Goal: Task Accomplishment & Management: Manage account settings

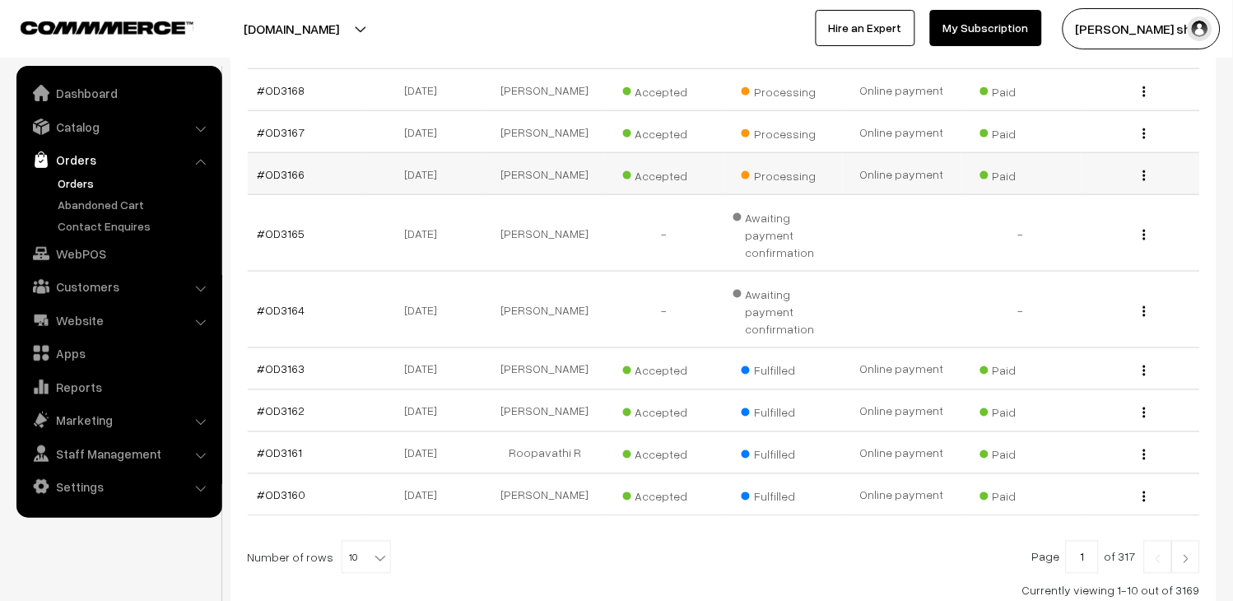
scroll to position [474, 0]
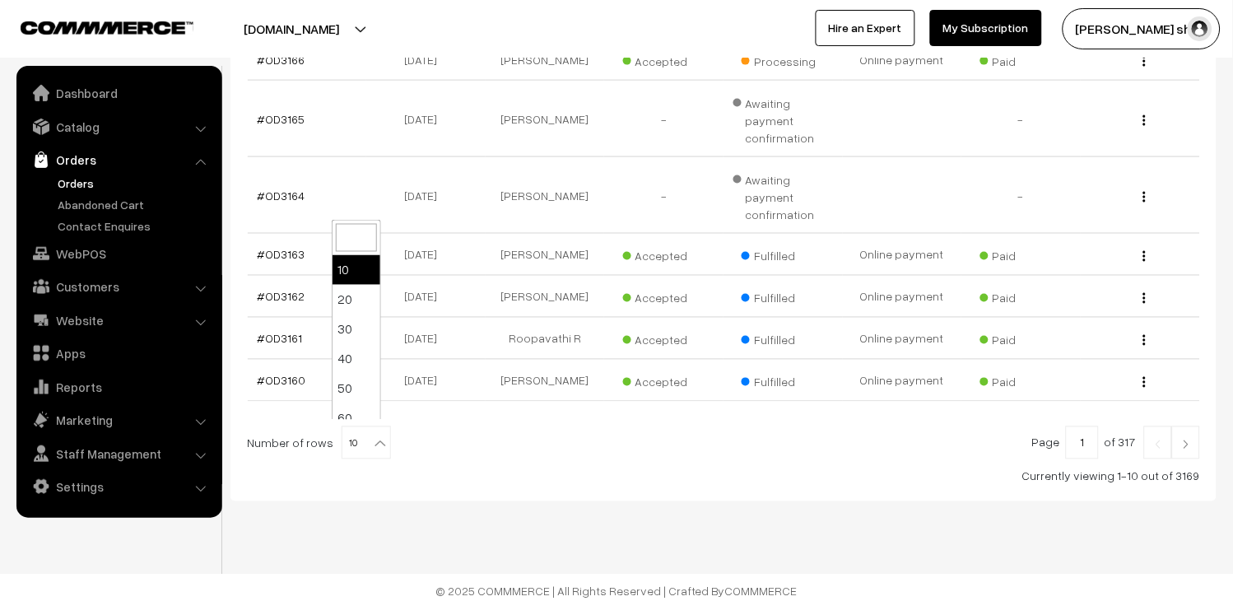
click at [372, 435] on b at bounding box center [380, 443] width 16 height 16
select select "100"
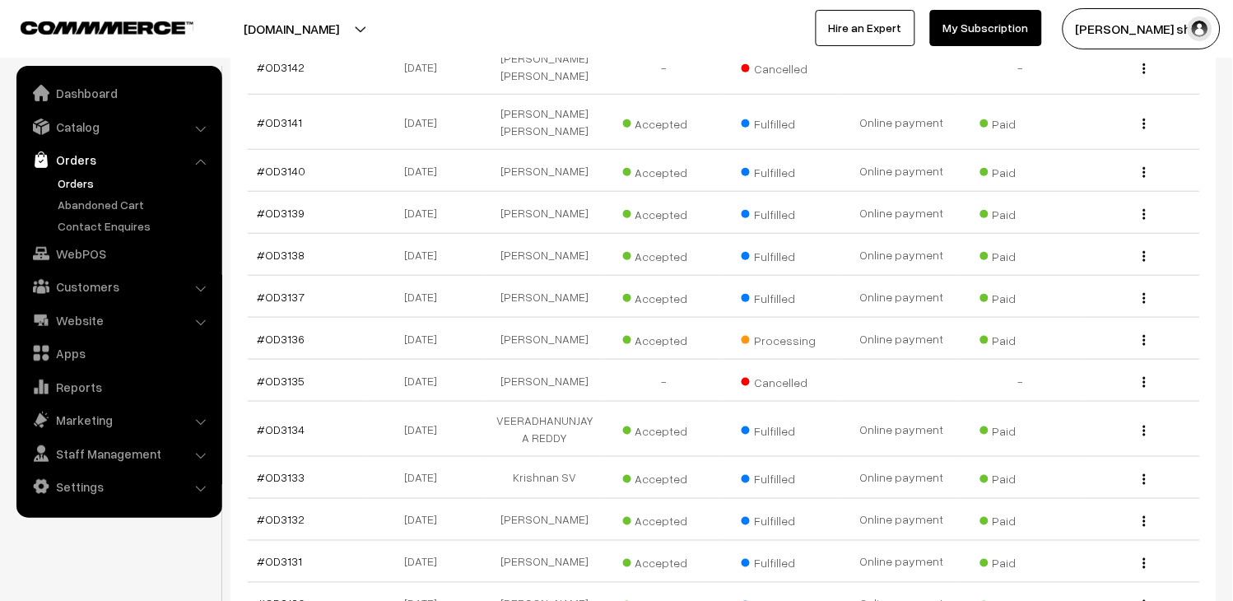
scroll to position [1463, 0]
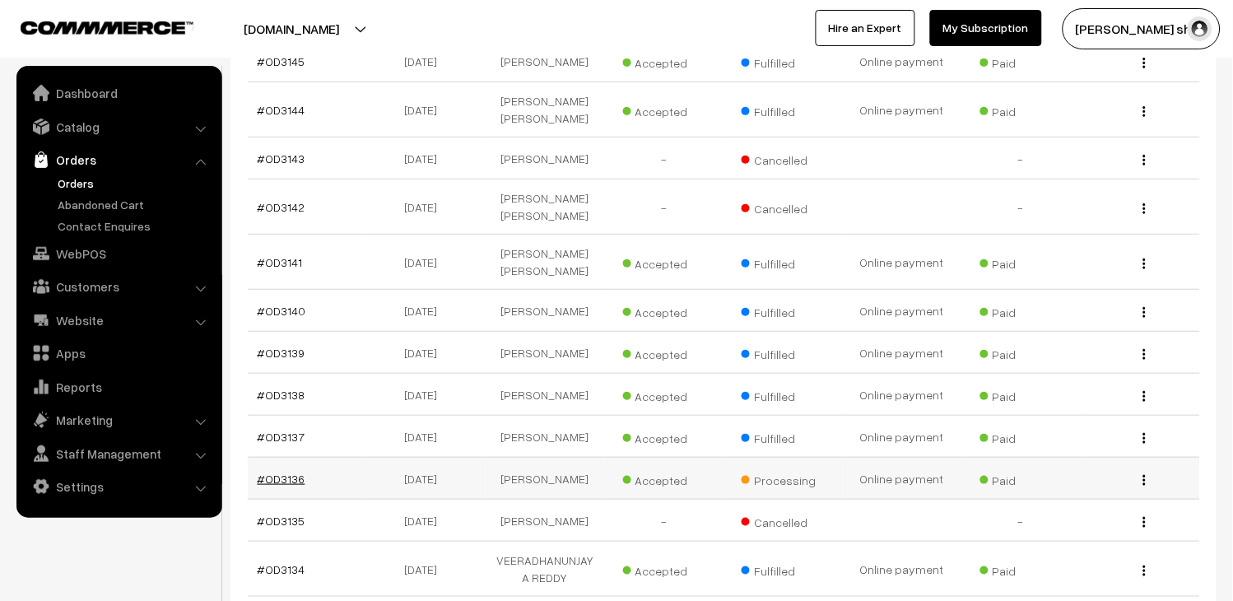
click at [265, 472] on link "#OD3136" at bounding box center [282, 479] width 48 height 14
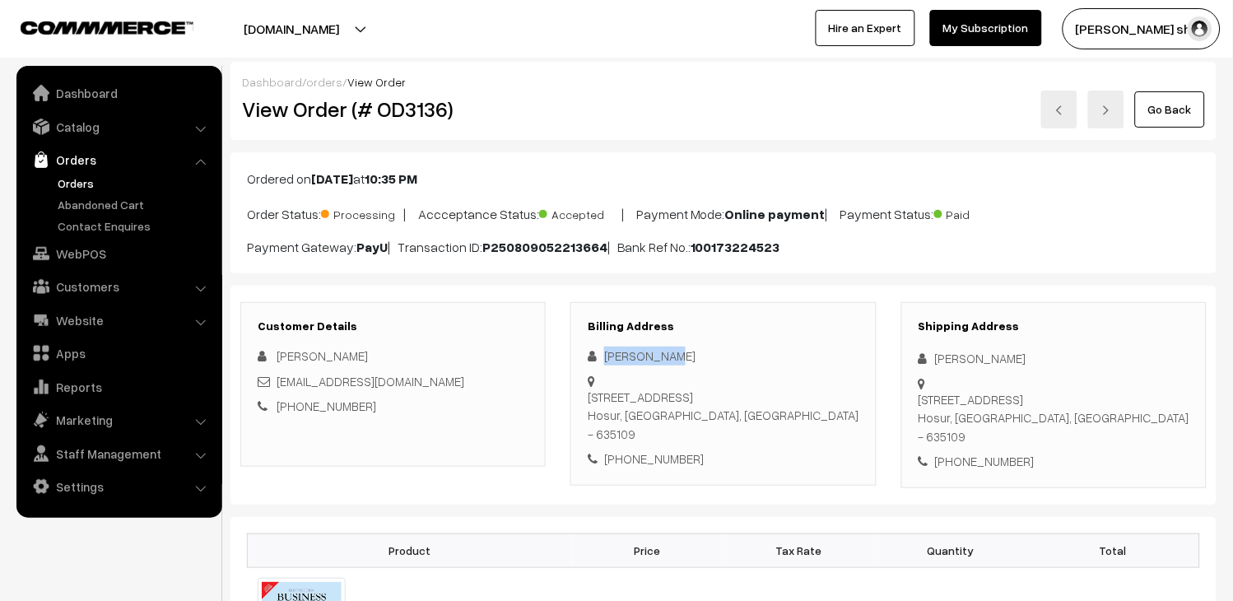
drag, startPoint x: 667, startPoint y: 364, endPoint x: 579, endPoint y: 362, distance: 88.1
click at [579, 362] on div "Billing Address Kavin Kumar 3/438A, Thrissul Layout, Nallur Road,Hosur Hosur, T…" at bounding box center [722, 394] width 305 height 184
click at [828, 324] on h3 "Billing Address" at bounding box center [723, 326] width 271 height 14
click at [743, 404] on div "3/438A, Thrissul Layout, Nallur Road,Hosur Hosur, Tamil Nadu, India - 635109" at bounding box center [723, 416] width 271 height 56
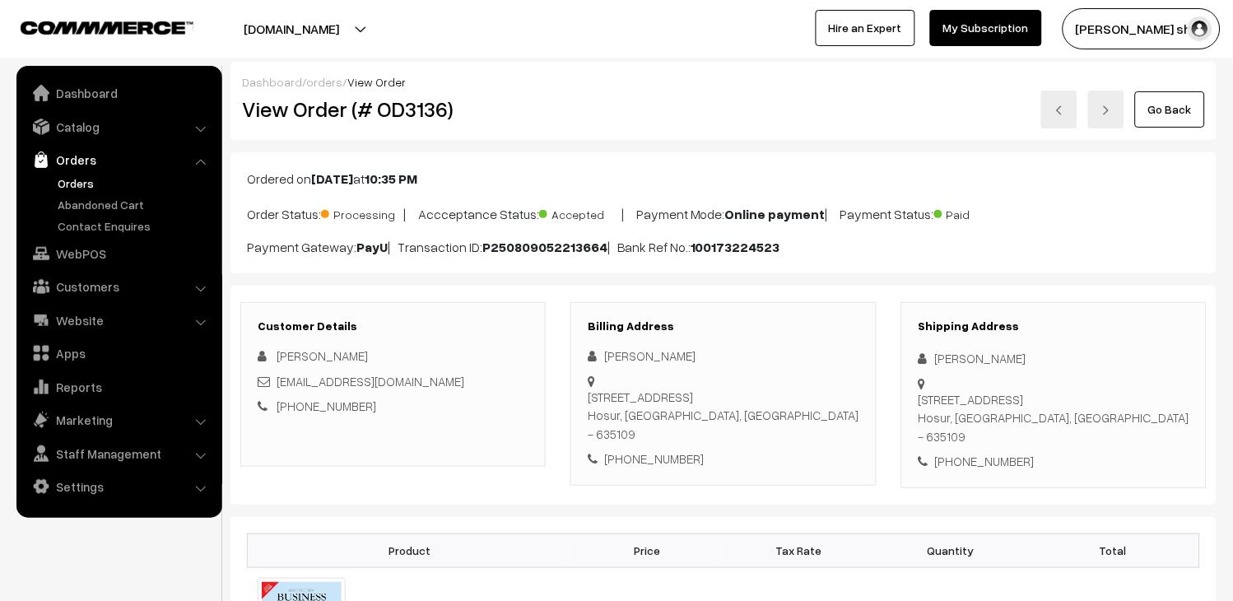
copy div "635109"
drag, startPoint x: 675, startPoint y: 349, endPoint x: 603, endPoint y: 360, distance: 72.5
click at [603, 360] on div "Kavin Kumar" at bounding box center [723, 355] width 271 height 19
copy div "Kavin Kumar"
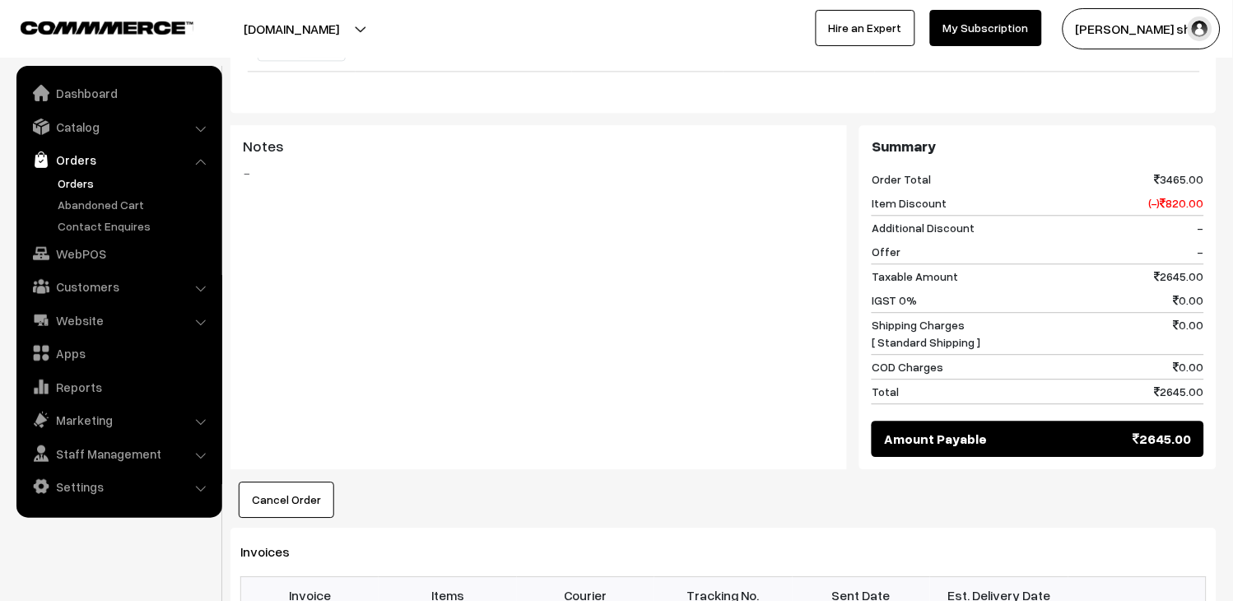
scroll to position [1097, 0]
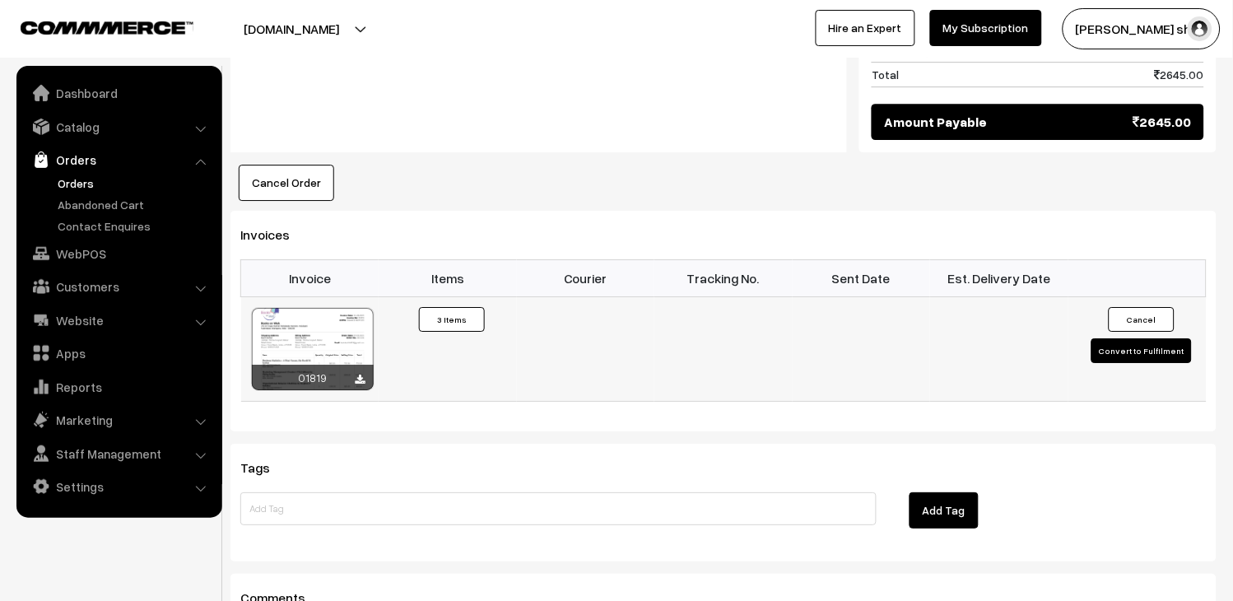
click at [1132, 338] on button "Convert to Fulfilment" at bounding box center [1141, 350] width 100 height 25
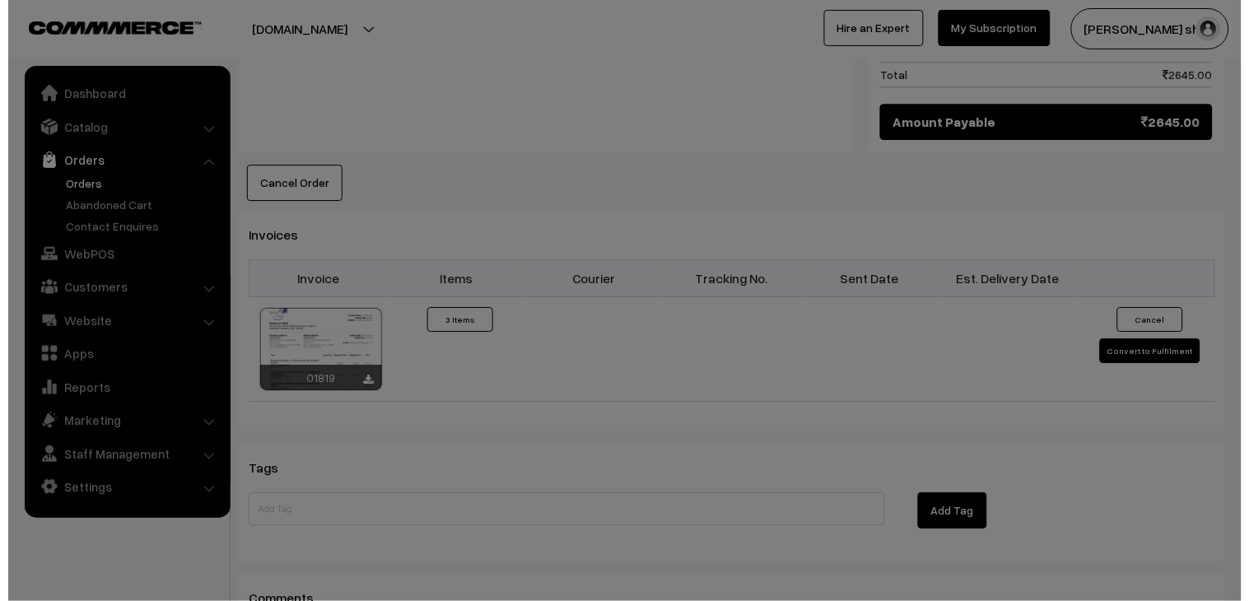
scroll to position [1101, 0]
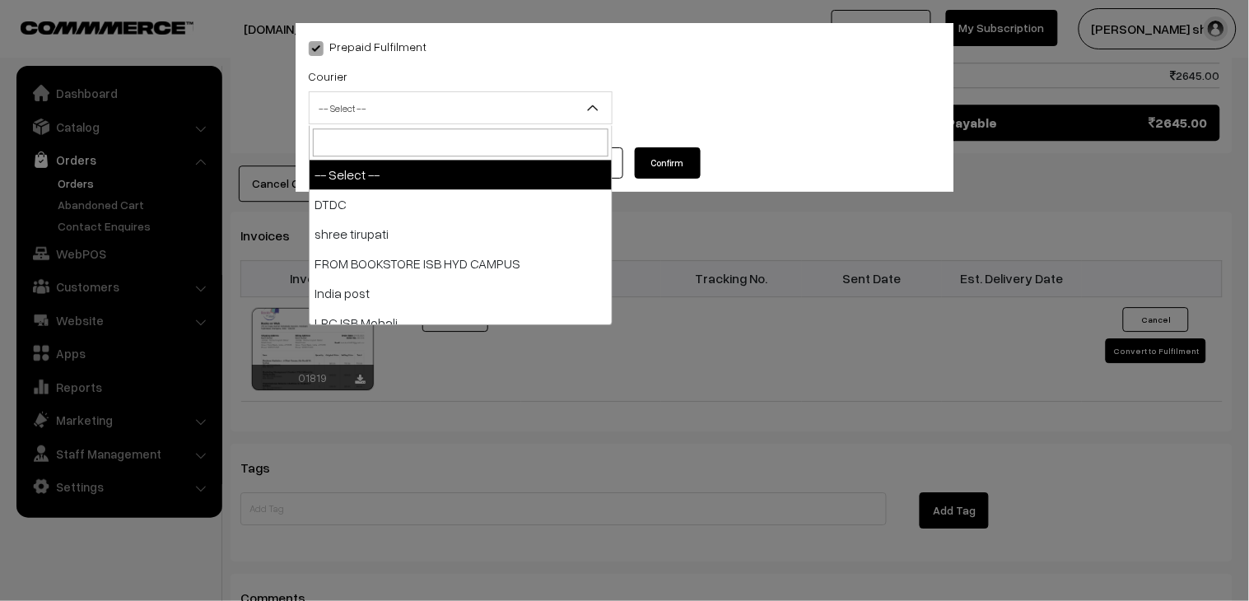
click at [391, 109] on span "-- Select --" at bounding box center [460, 108] width 302 height 29
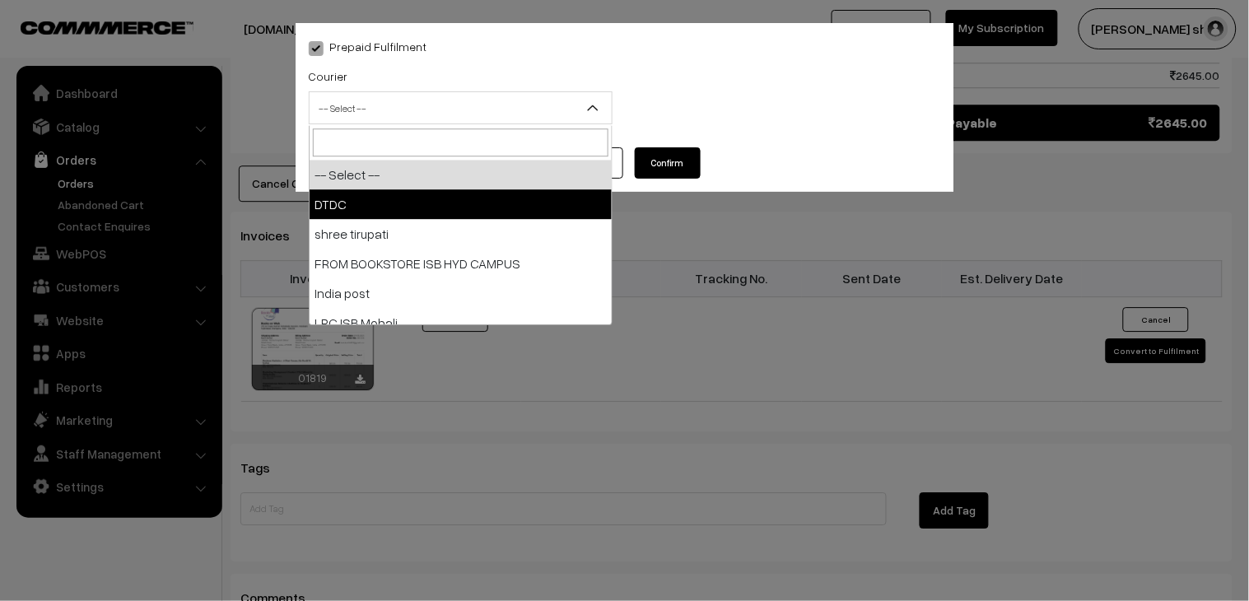
select select "1"
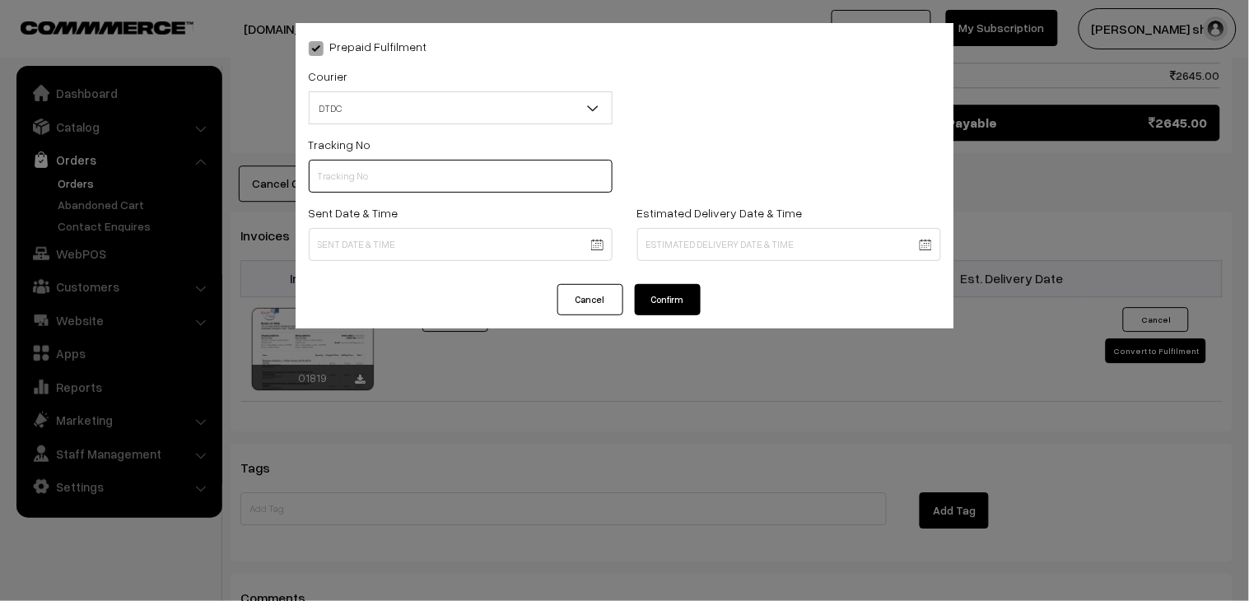
click at [366, 167] on input "text" at bounding box center [461, 176] width 304 height 33
paste input "V3500053315"
type input "V3500053315"
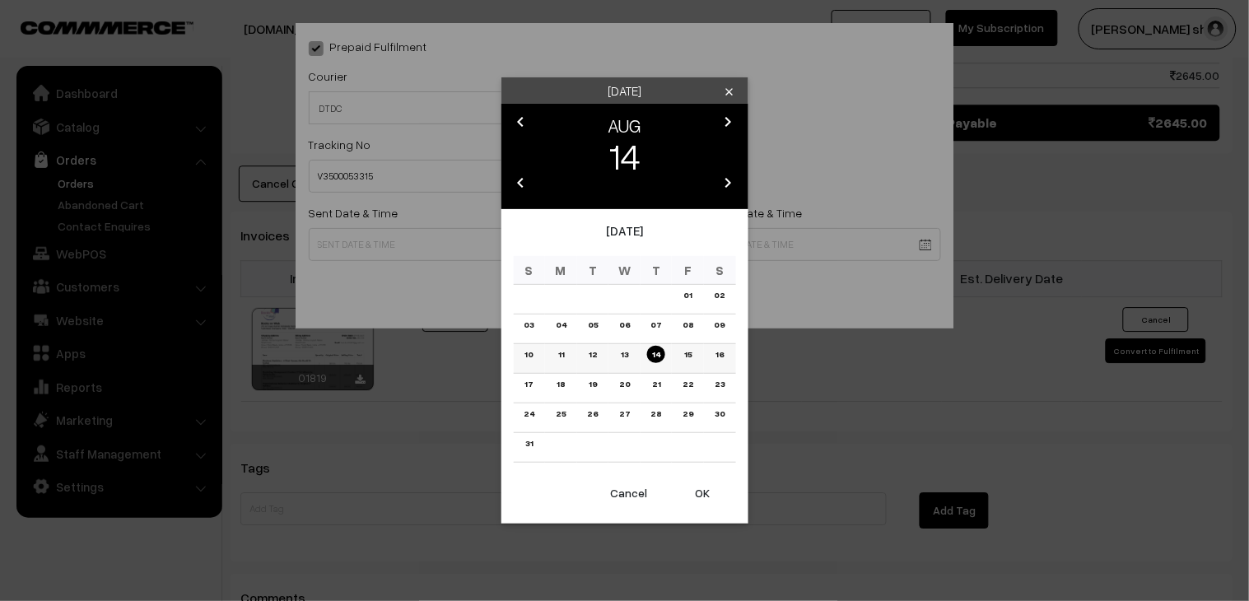
click at [623, 360] on link "13" at bounding box center [624, 354] width 17 height 17
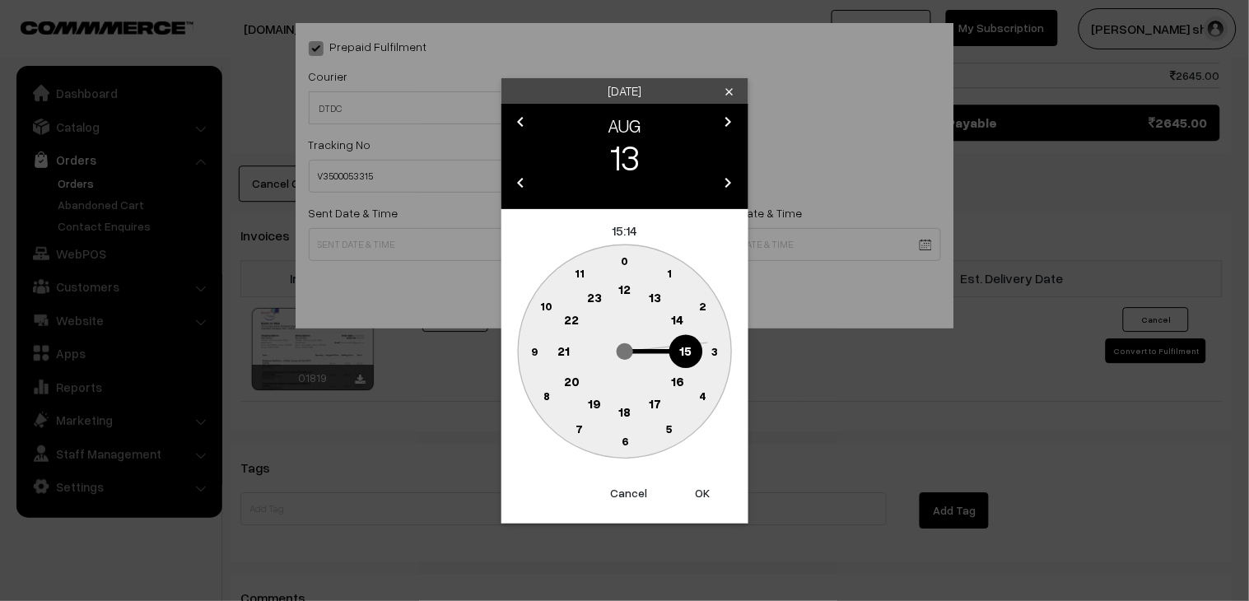
click at [632, 413] on circle at bounding box center [624, 413] width 34 height 34
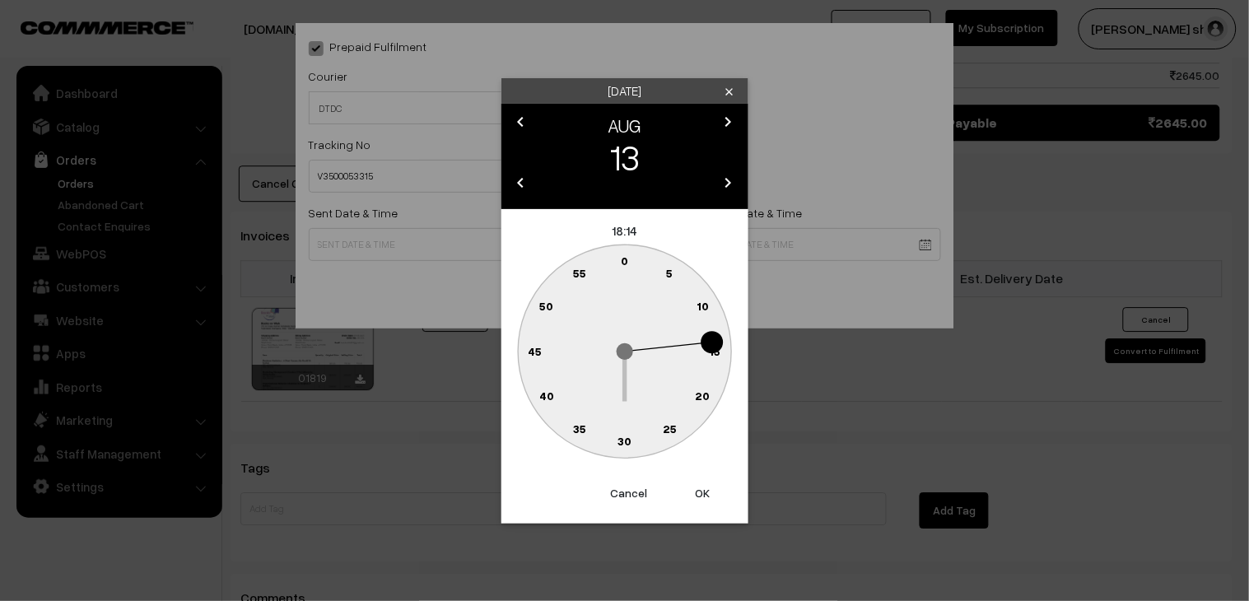
click at [624, 446] on text "30" at bounding box center [624, 441] width 14 height 14
type input "13-08-2025 18:30"
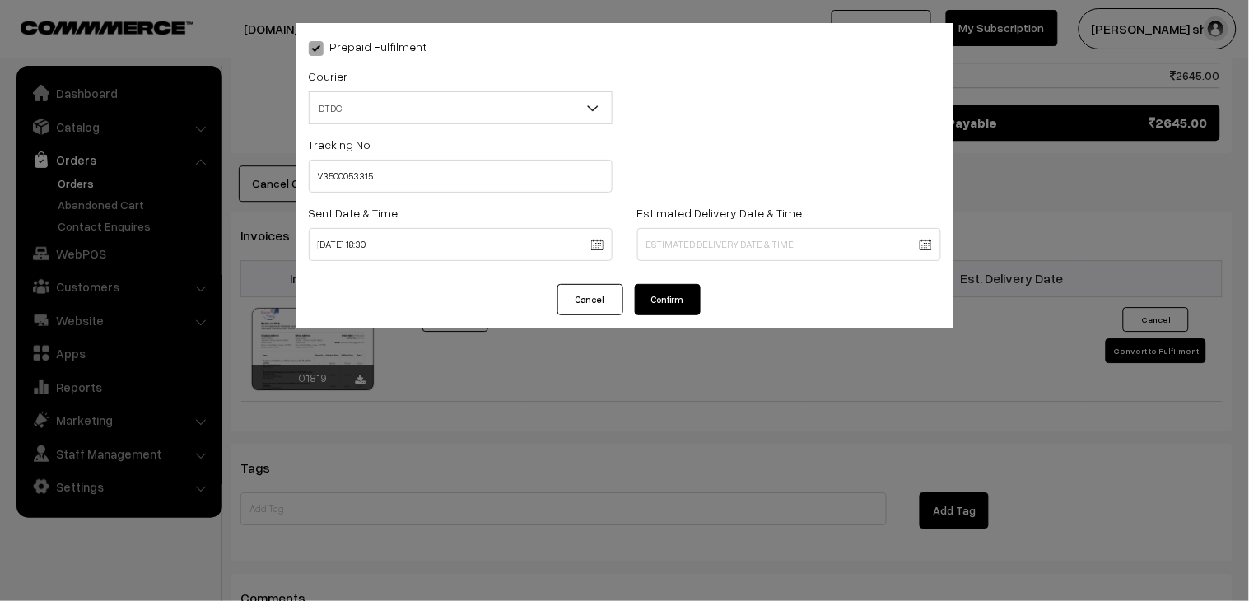
click at [644, 292] on button "Confirm" at bounding box center [668, 299] width 66 height 31
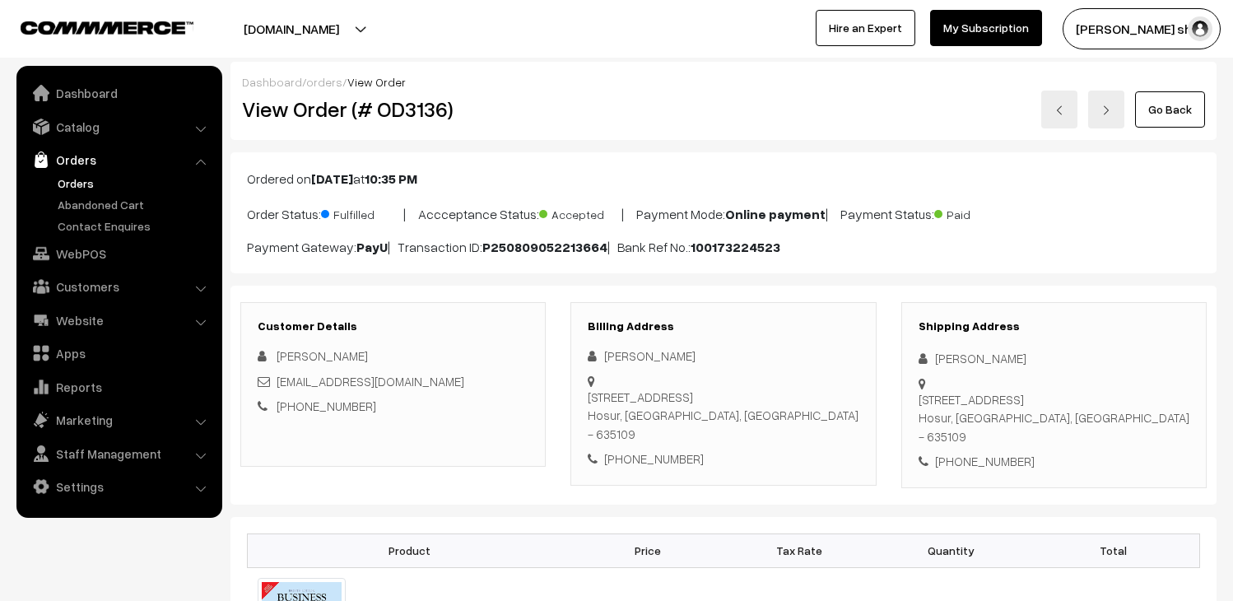
scroll to position [1097, 0]
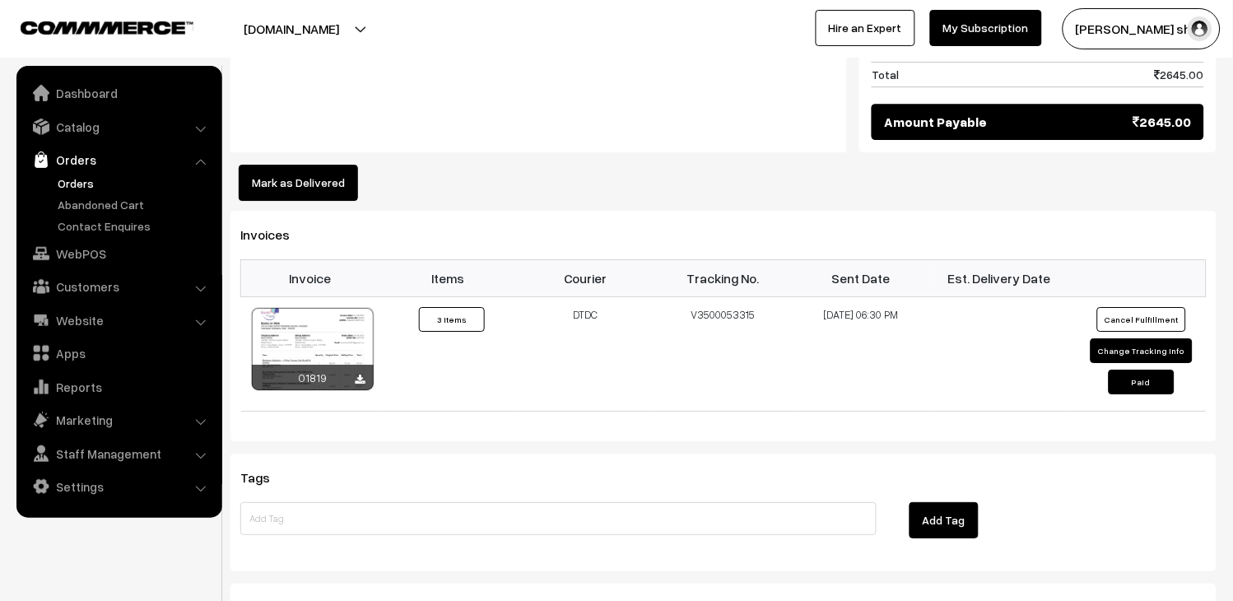
click at [93, 185] on link "Orders" at bounding box center [134, 182] width 163 height 17
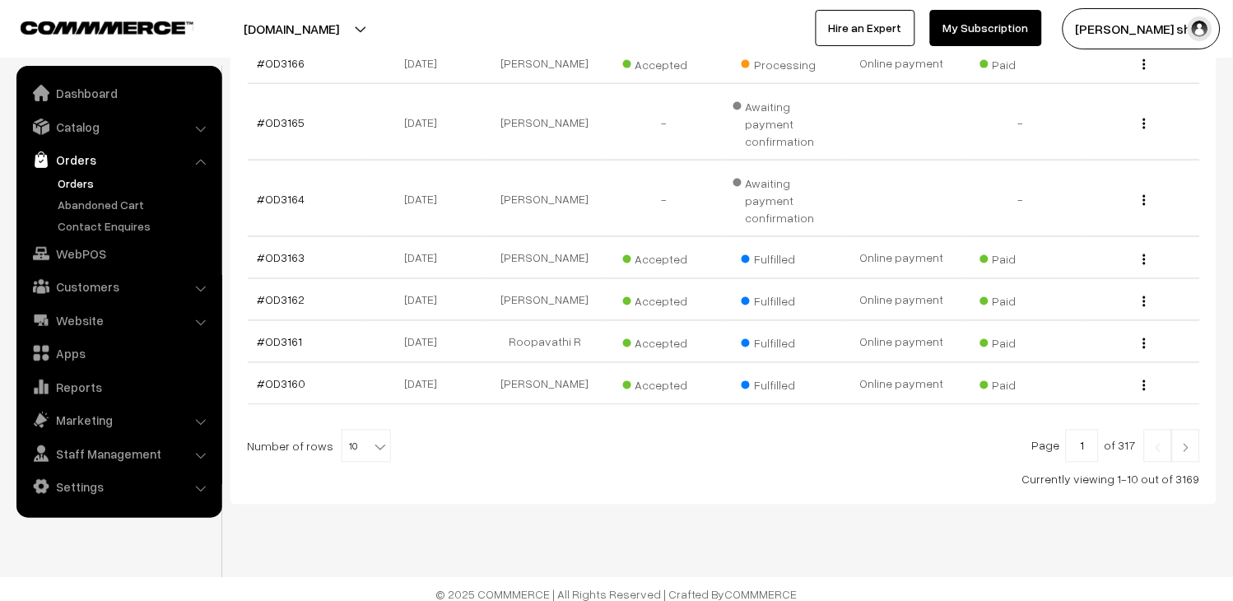
scroll to position [474, 0]
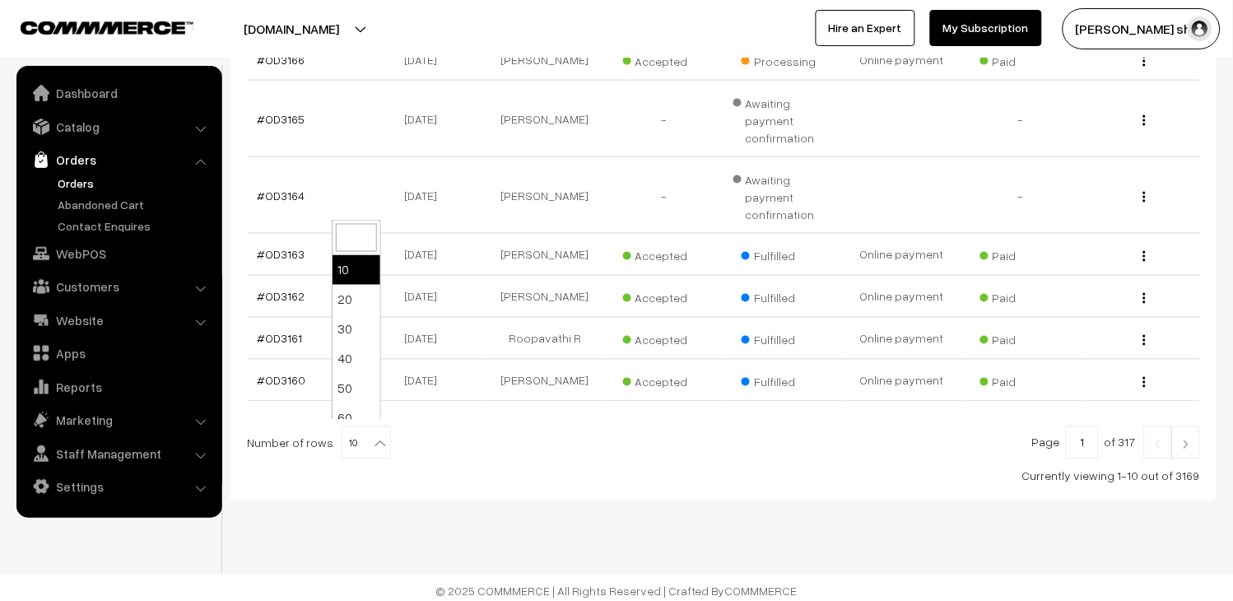
click at [344, 440] on span "10" at bounding box center [366, 443] width 48 height 33
select select "100"
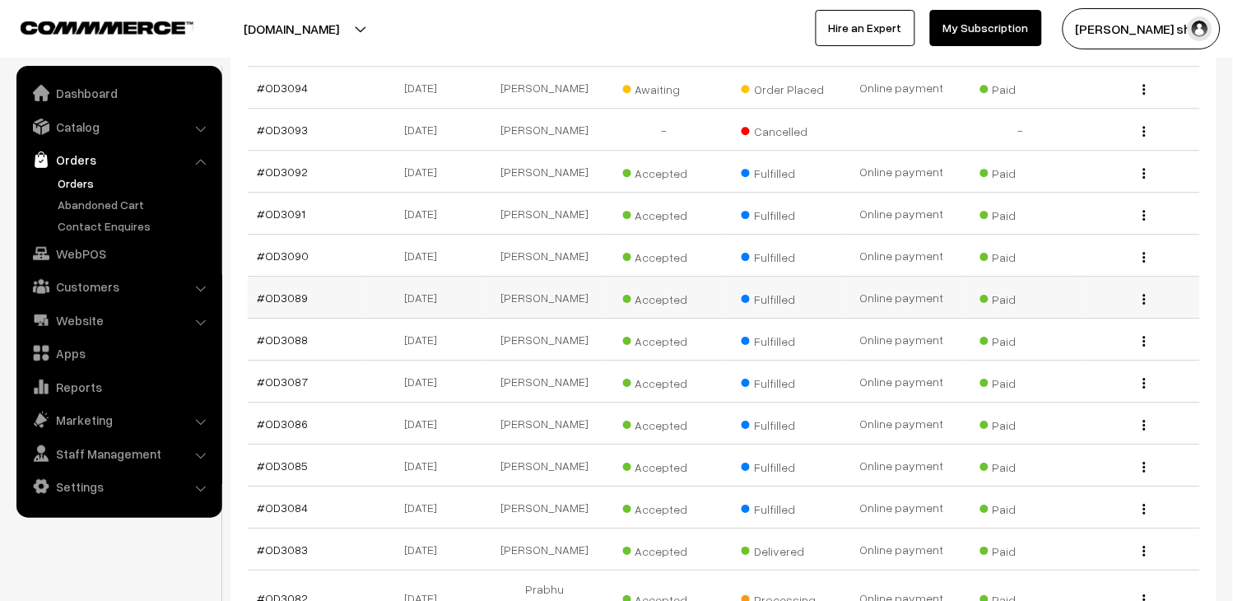
scroll to position [3873, 0]
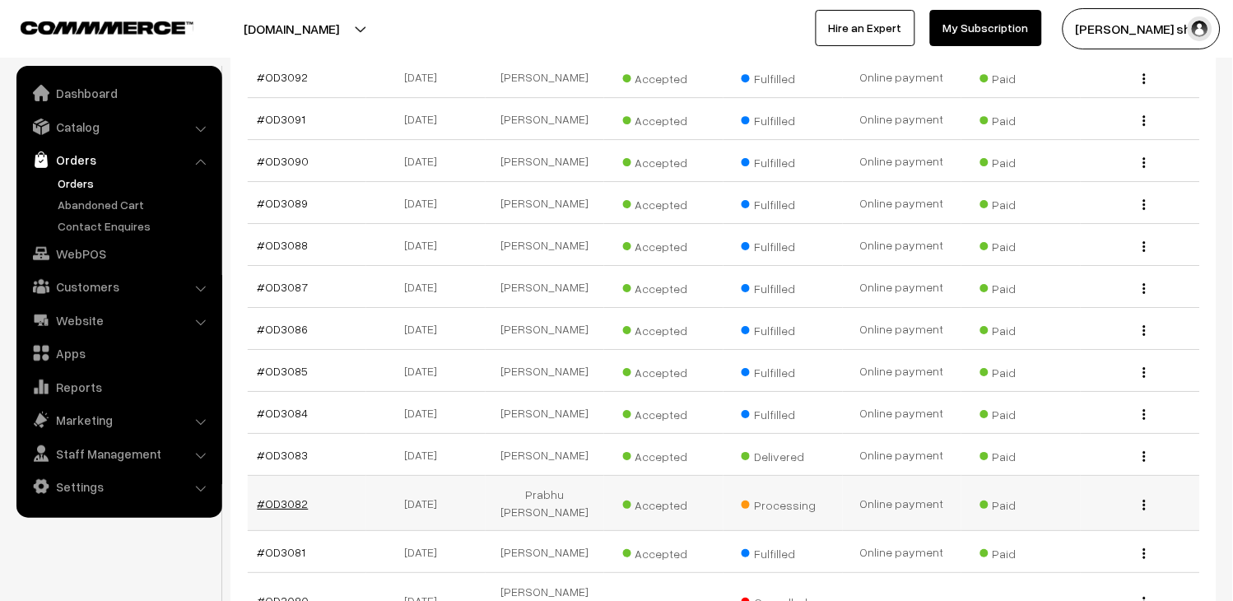
click at [286, 496] on link "#OD3082" at bounding box center [283, 503] width 51 height 14
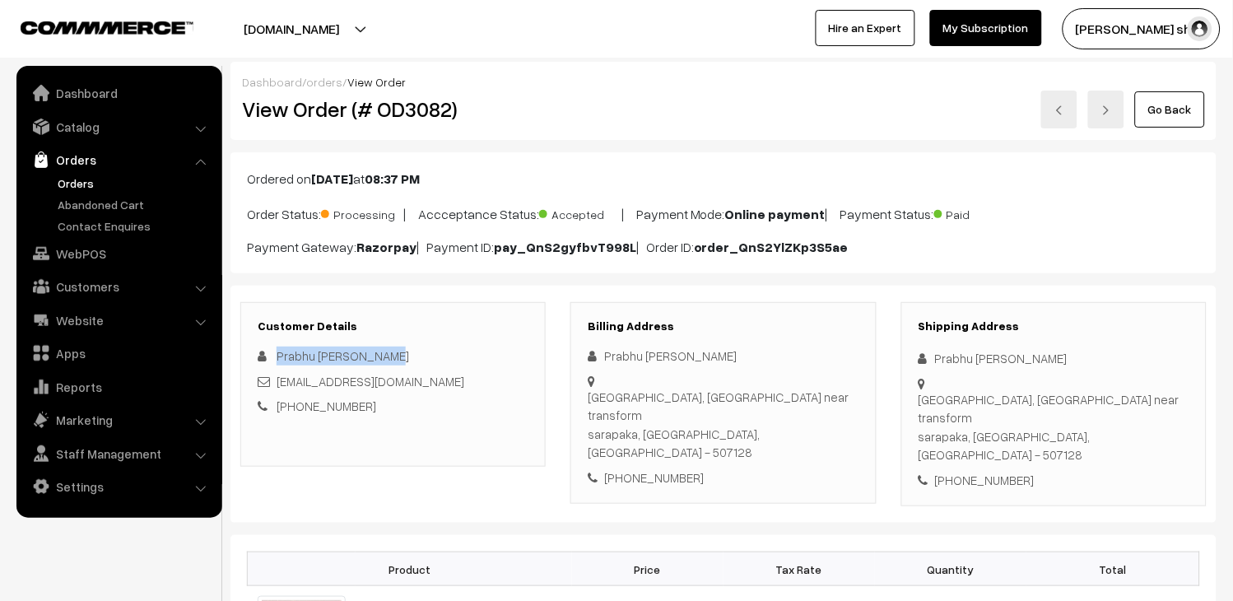
drag, startPoint x: 370, startPoint y: 355, endPoint x: 278, endPoint y: 357, distance: 92.2
click at [278, 357] on div "Prabhu [PERSON_NAME]" at bounding box center [393, 355] width 271 height 19
copy span "Prabhu [PERSON_NAME]"
click at [1196, 113] on link "Go Back" at bounding box center [1170, 109] width 70 height 36
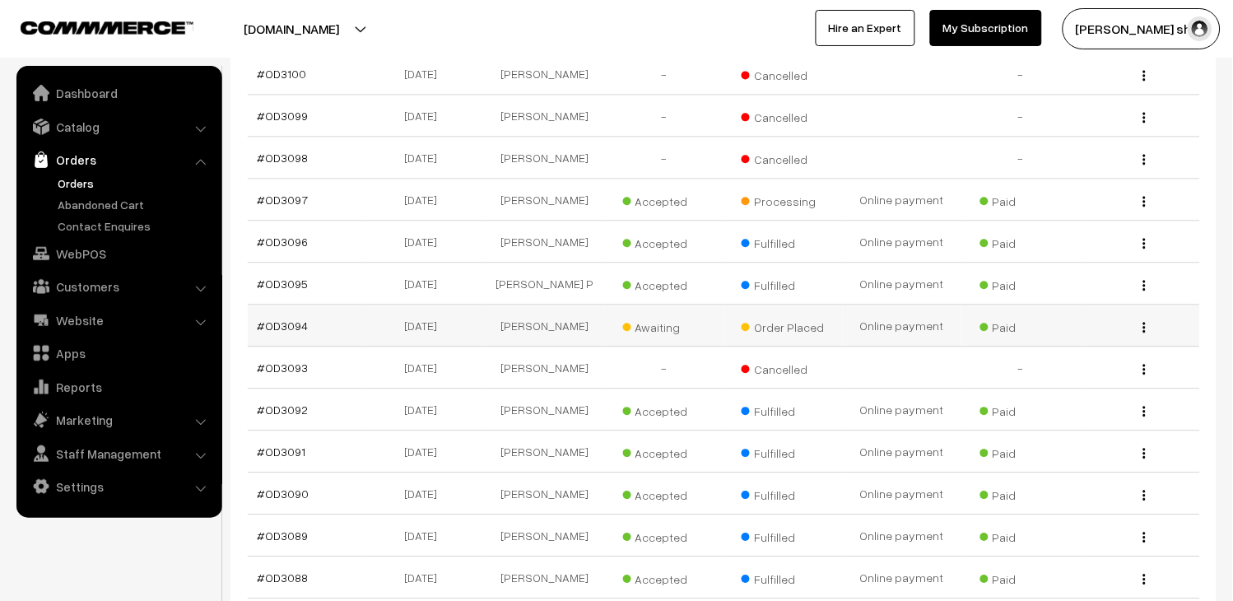
scroll to position [3508, 0]
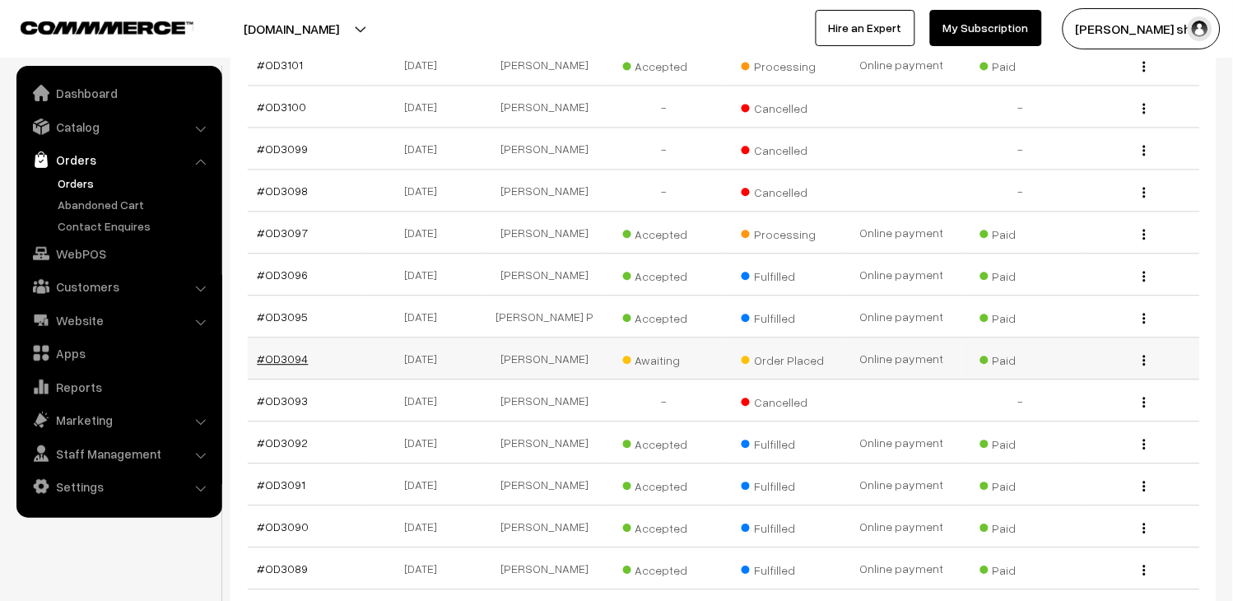
click at [294, 351] on link "#OD3094" at bounding box center [283, 358] width 51 height 14
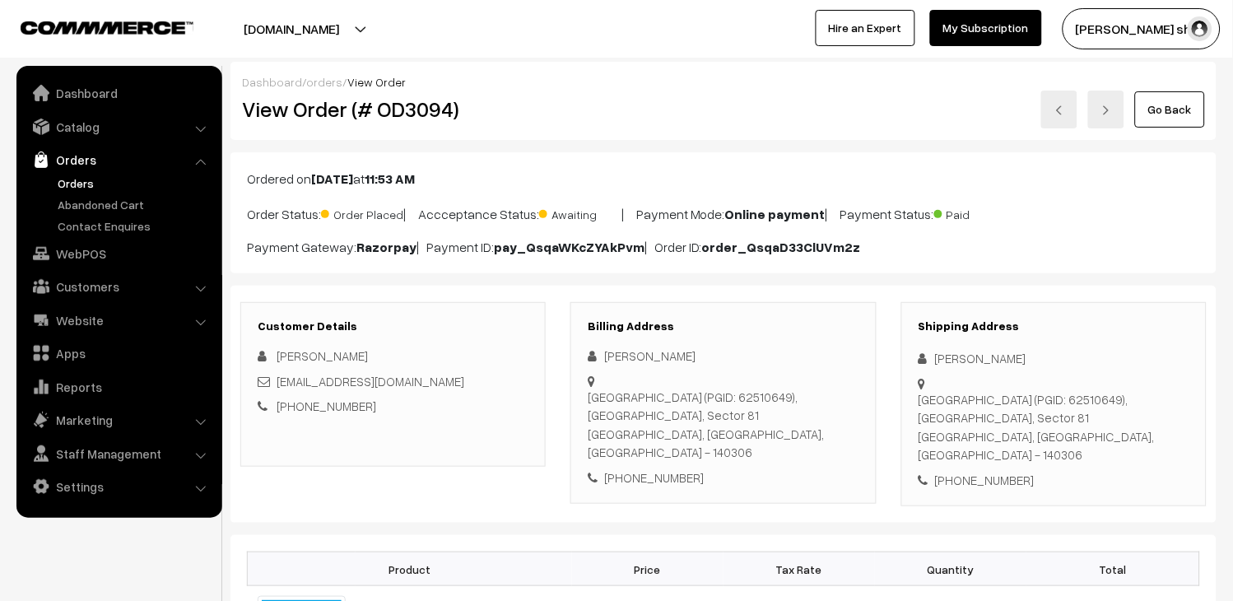
click at [1200, 107] on link "Go Back" at bounding box center [1170, 109] width 70 height 36
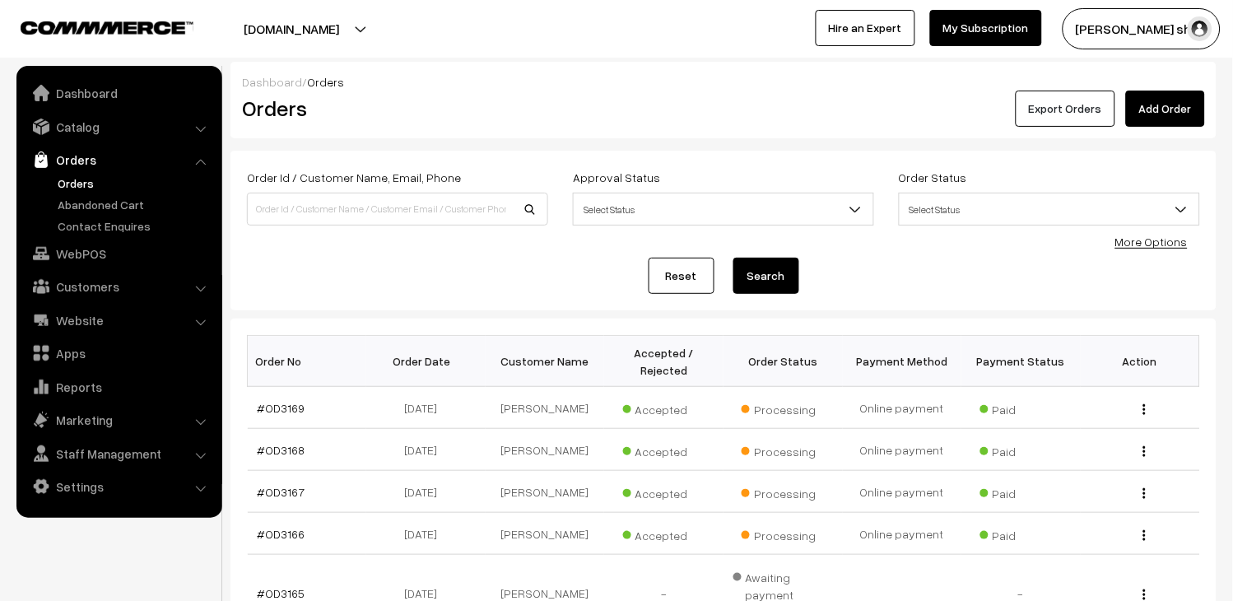
click at [1081, 96] on button "Export Orders" at bounding box center [1066, 109] width 100 height 36
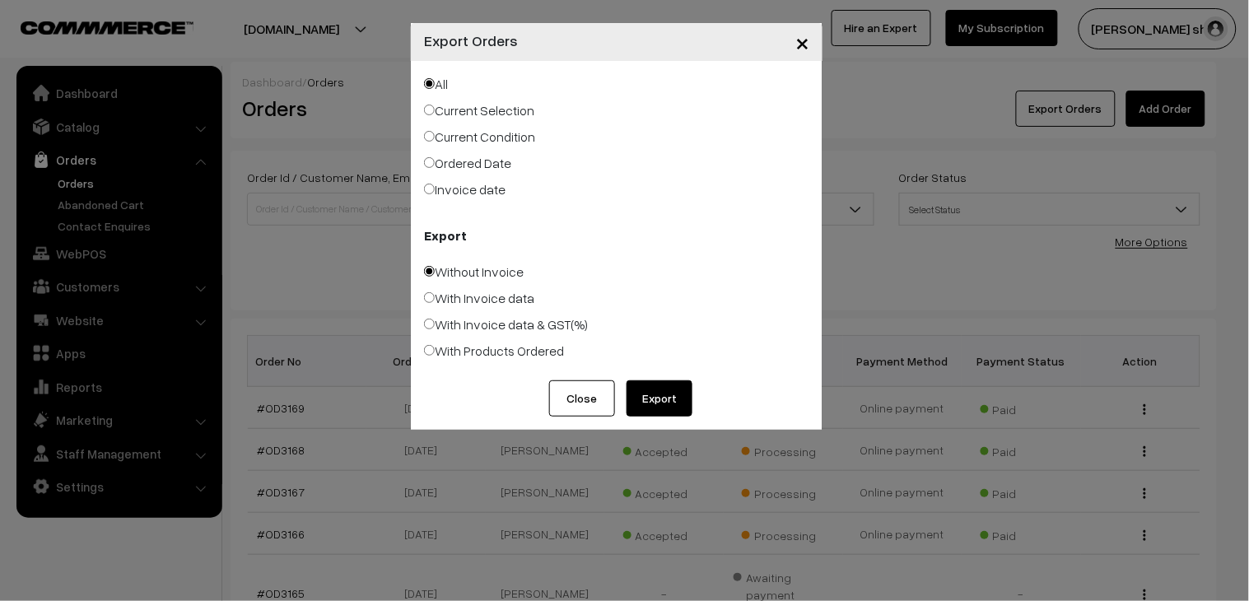
click at [472, 357] on label "With Products Ordered" at bounding box center [494, 351] width 140 height 20
click at [435, 356] on input "With Products Ordered" at bounding box center [429, 350] width 11 height 11
radio input "true"
click at [672, 410] on button "Export" at bounding box center [659, 398] width 66 height 36
click at [800, 38] on span "×" at bounding box center [802, 41] width 14 height 30
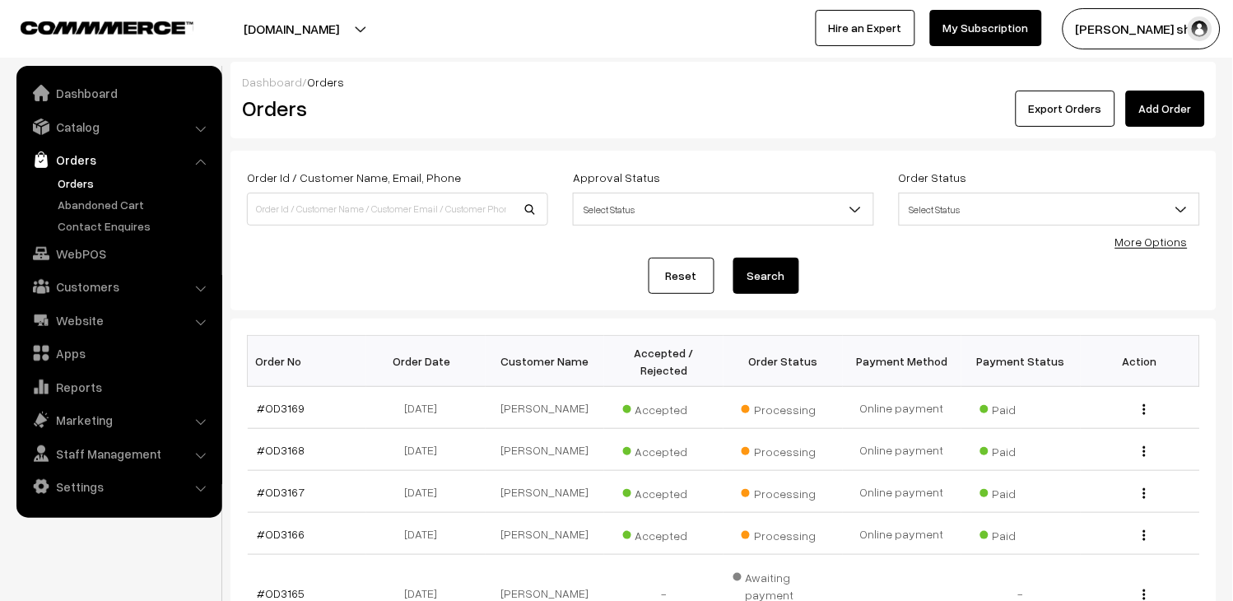
click at [94, 183] on link "Orders" at bounding box center [134, 182] width 163 height 17
